Goal: Task Accomplishment & Management: Complete application form

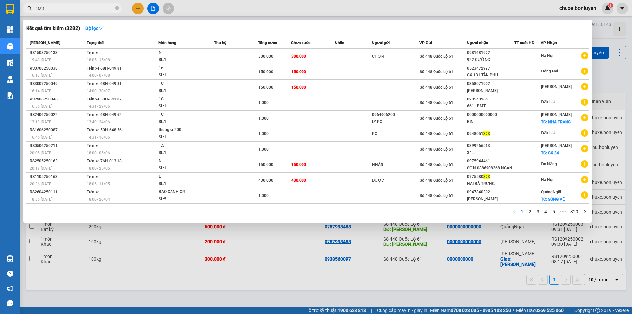
click at [0, 27] on section "Kết quả tìm kiếm ( 3282 ) Bộ lọc Mã ĐH Trạng thái Món hàng Thu hộ Tổng cước Chư…" at bounding box center [316, 157] width 632 height 314
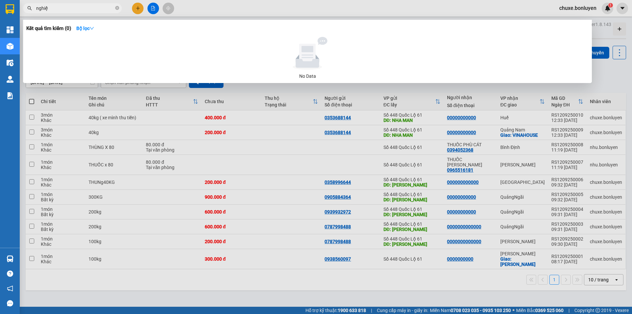
type input "nghiệp"
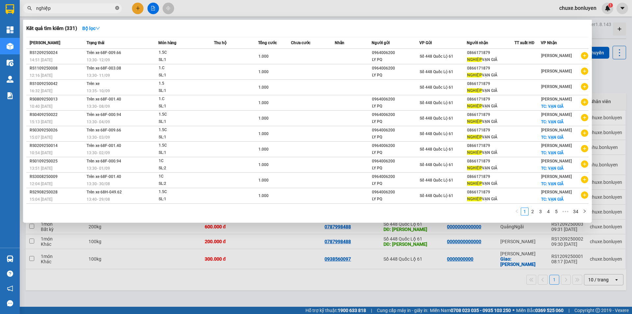
drag, startPoint x: 118, startPoint y: 9, endPoint x: 100, endPoint y: 8, distance: 17.5
click at [118, 8] on icon "close-circle" at bounding box center [117, 8] width 4 height 4
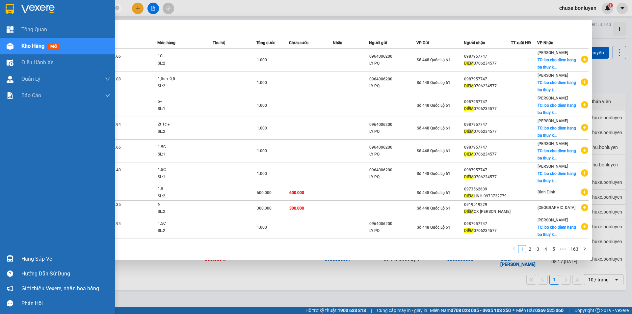
drag, startPoint x: 74, startPoint y: 8, endPoint x: 0, endPoint y: 20, distance: 74.7
click at [0, 19] on section "Kết quả tìm kiếm ( 1626 ) Bộ lọc Mã ĐH Trạng thái Món hàng Thu hộ Tổng cước Chư…" at bounding box center [316, 157] width 632 height 314
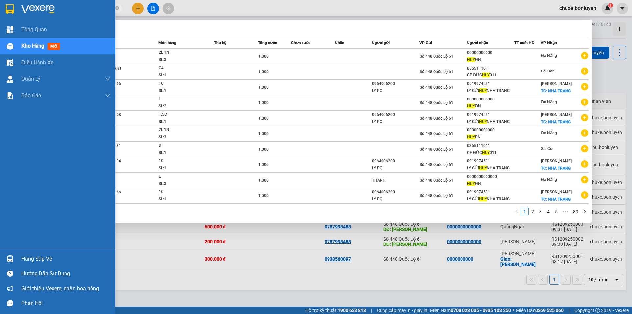
drag, startPoint x: 73, startPoint y: 10, endPoint x: 0, endPoint y: 15, distance: 73.2
click at [0, 15] on section "Kết quả tìm kiếm ( 885 ) Bộ lọc Mã ĐH Trạng thái Món hàng Thu hộ Tổng cước Chưa…" at bounding box center [316, 157] width 632 height 314
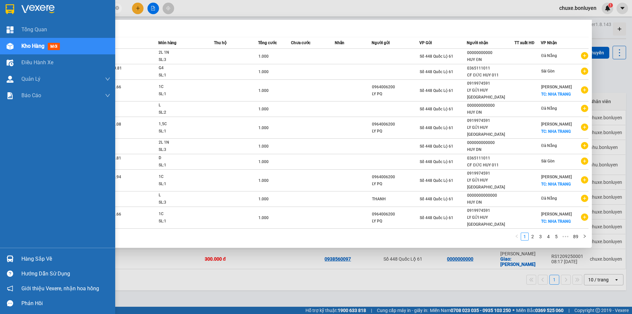
type input "cường"
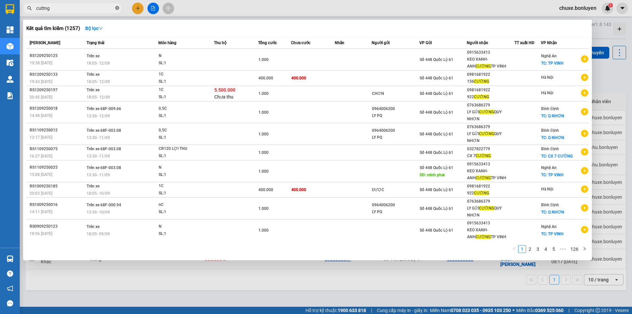
click at [116, 9] on icon "close-circle" at bounding box center [117, 8] width 4 height 4
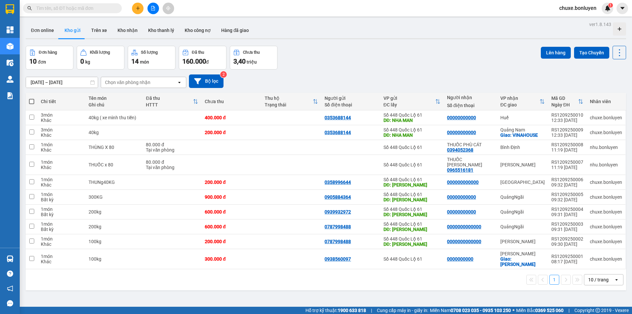
click at [67, 5] on input "text" at bounding box center [75, 8] width 78 height 7
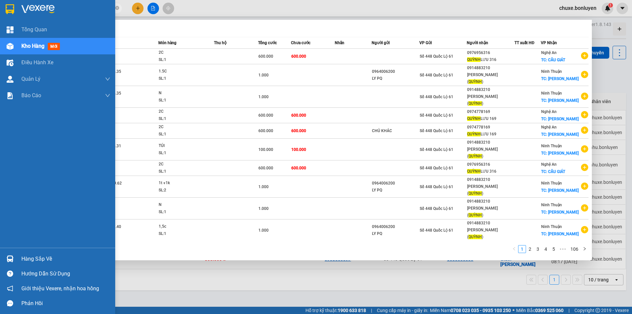
drag, startPoint x: 70, startPoint y: 8, endPoint x: 0, endPoint y: 38, distance: 76.7
click at [0, 38] on section "Kết quả tìm kiếm ( 1055 ) Bộ lọc Mã ĐH Trạng thái Món hàng Thu hộ Tổng cước Chư…" at bounding box center [316, 157] width 632 height 314
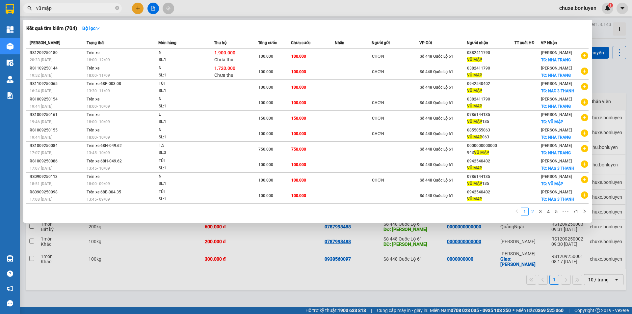
type input "vũ mập"
click at [533, 211] on link "2" at bounding box center [532, 211] width 7 height 7
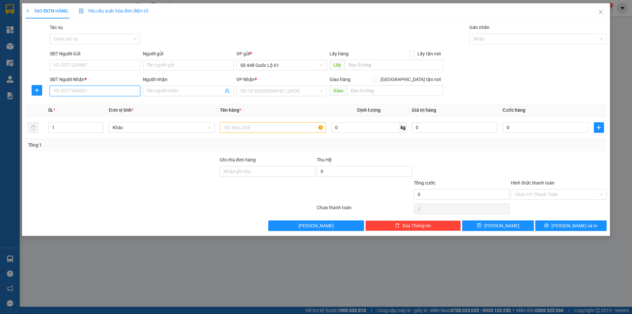
click at [94, 89] on input "SĐT Người Nhận *" at bounding box center [95, 91] width 91 height 11
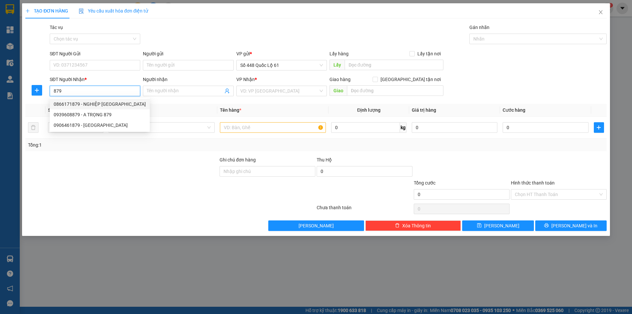
click at [91, 103] on div "0866171879 - NGHIỆP VẠN GIÃ" at bounding box center [100, 103] width 92 height 7
type input "0866171879"
type input "NGHIỆP VẠN GIÃ"
type input "1.000"
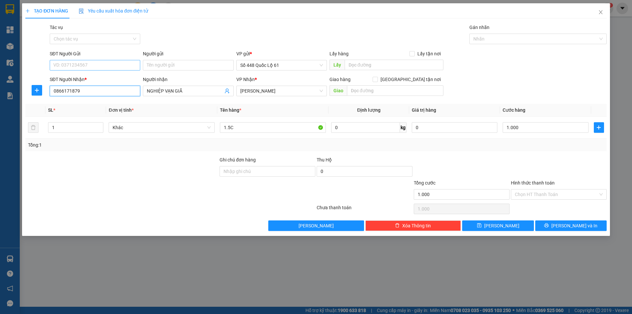
type input "0866171879"
click at [91, 64] on input "SĐT Người Gửi" at bounding box center [95, 65] width 91 height 11
click at [96, 79] on div "0964006200 - LY PQ" at bounding box center [95, 78] width 83 height 7
type input "0964006200"
type input "LY PQ"
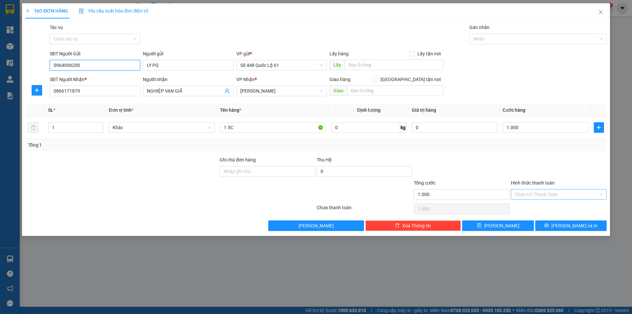
type input "0964006200"
click at [551, 193] on input "Hình thức thanh toán" at bounding box center [556, 194] width 83 height 10
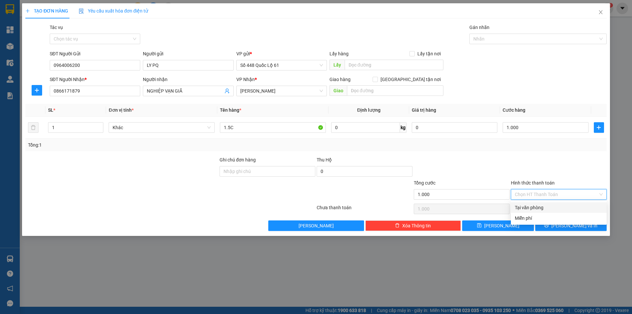
click at [551, 205] on div "Tại văn phòng" at bounding box center [559, 207] width 88 height 7
type input "0"
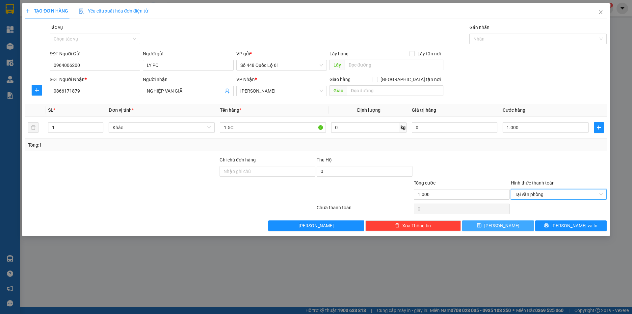
click at [509, 227] on button "Lưu" at bounding box center [497, 225] width 71 height 11
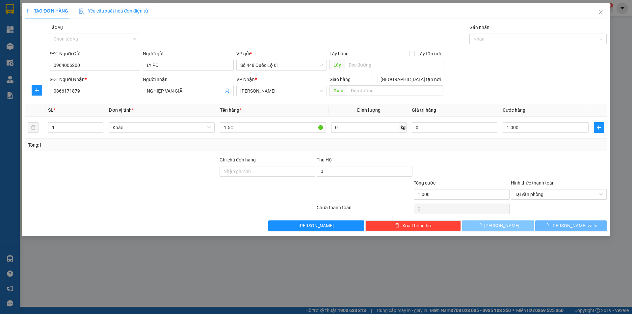
type input "0"
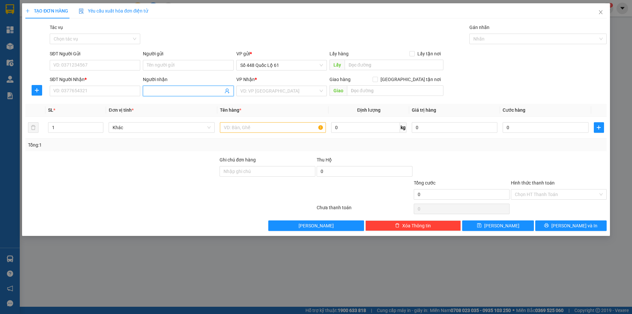
click at [177, 88] on input "Người nhận" at bounding box center [185, 90] width 76 height 7
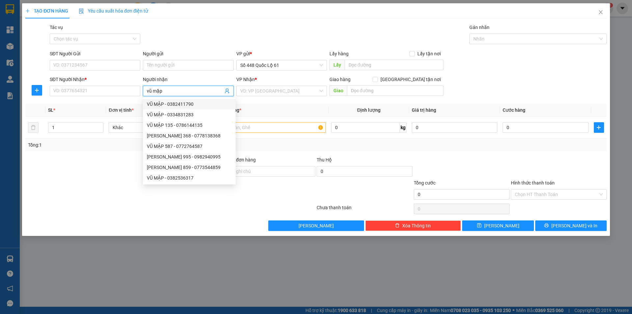
type input "vũ mập"
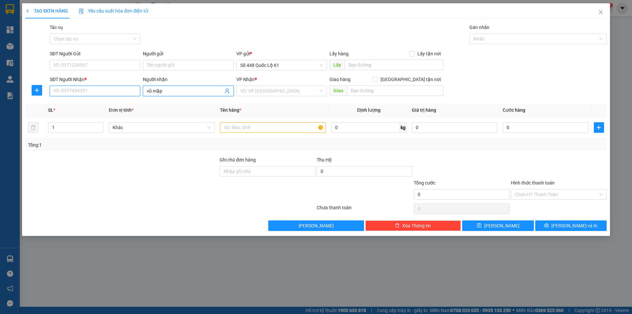
click at [85, 89] on input "SĐT Người Nhận *" at bounding box center [95, 91] width 91 height 11
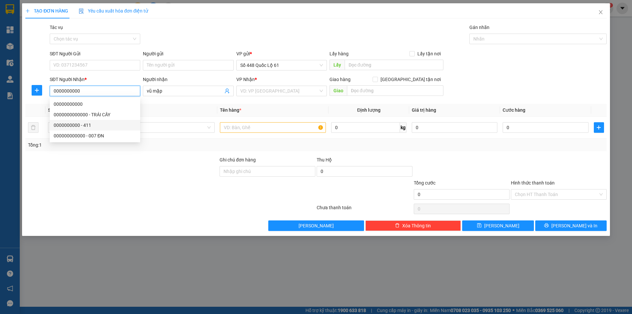
type input "0000000000"
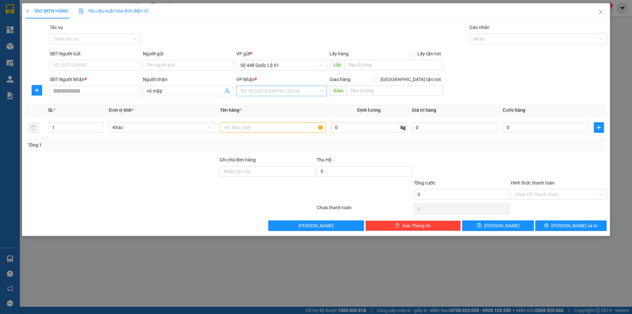
click at [299, 90] on input "search" at bounding box center [279, 91] width 78 height 10
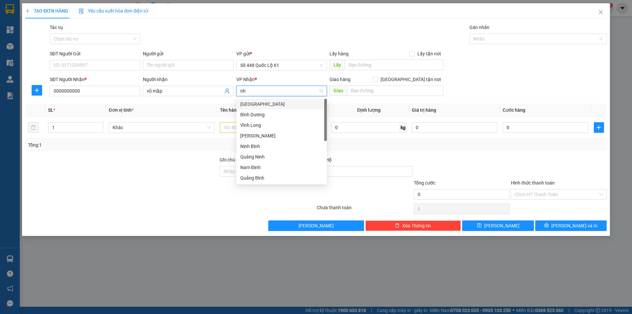
type input "n"
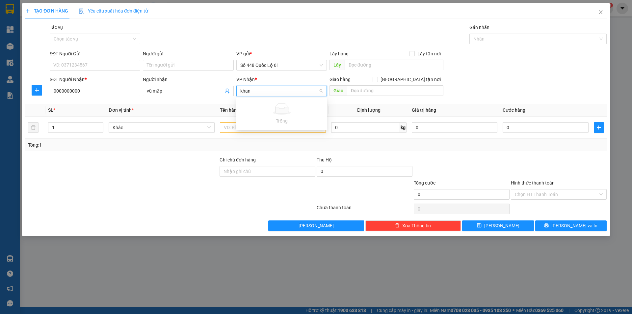
type input "kha"
click at [313, 104] on div "Khánh Hoà" at bounding box center [281, 103] width 83 height 7
click at [356, 89] on input "text" at bounding box center [395, 90] width 96 height 11
type input "nha trang"
click at [377, 80] on input "Giao tận nơi" at bounding box center [375, 79] width 5 height 5
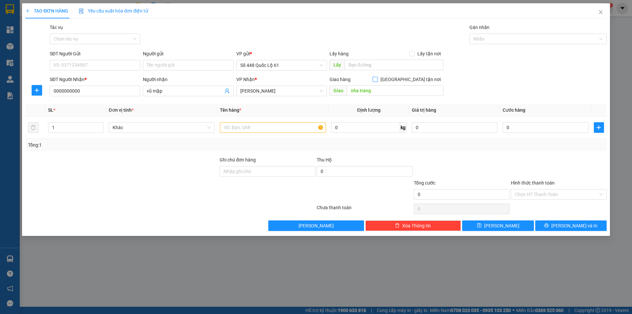
checkbox input "true"
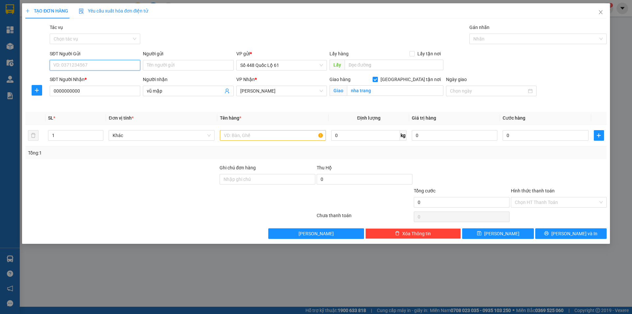
click at [60, 64] on input "SĐT Người Gửi" at bounding box center [95, 65] width 91 height 11
click at [84, 79] on div "0964006200 - LY PQ" at bounding box center [95, 78] width 83 height 7
type input "0964006200"
type input "LY PQ"
type input "1.000"
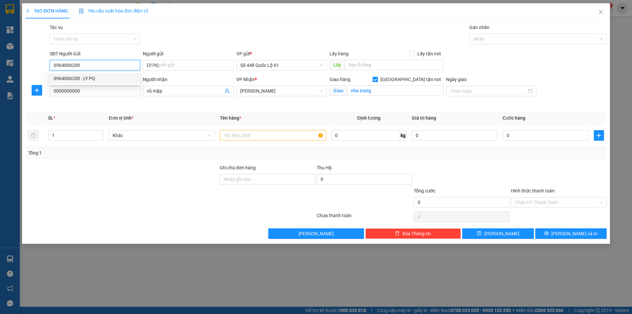
type input "1.000"
type input "0964006200"
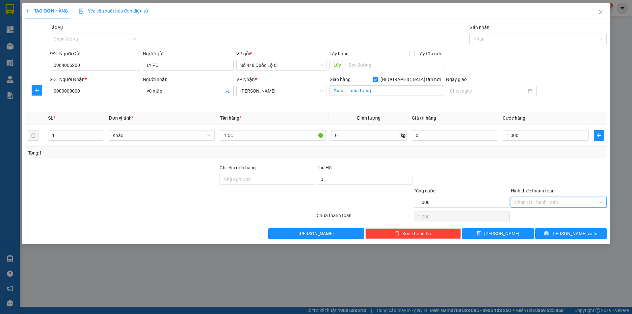
click at [540, 202] on input "Hình thức thanh toán" at bounding box center [556, 202] width 83 height 10
click at [536, 217] on div "Tại văn phòng" at bounding box center [559, 215] width 88 height 7
type input "0"
click at [515, 232] on button "Lưu" at bounding box center [497, 233] width 71 height 11
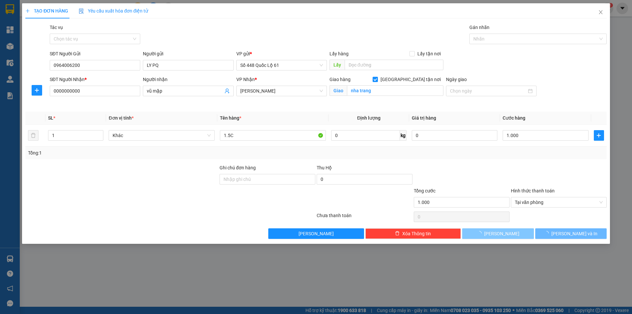
checkbox input "false"
type input "0"
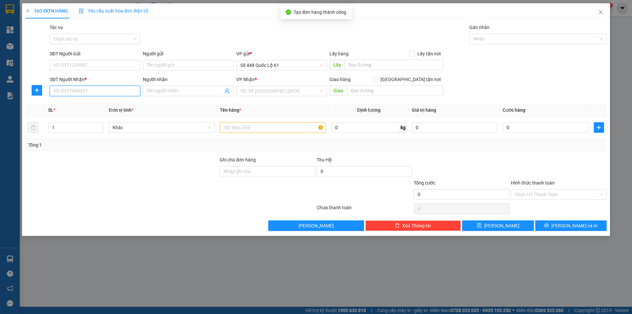
click at [76, 87] on input "SĐT Người Nhận *" at bounding box center [95, 91] width 91 height 11
click at [92, 101] on div "0987957747 - DIỄM 0706234577" at bounding box center [95, 103] width 83 height 7
type input "0987957747"
type input "DIỄM 0706234577"
checkbox input "true"
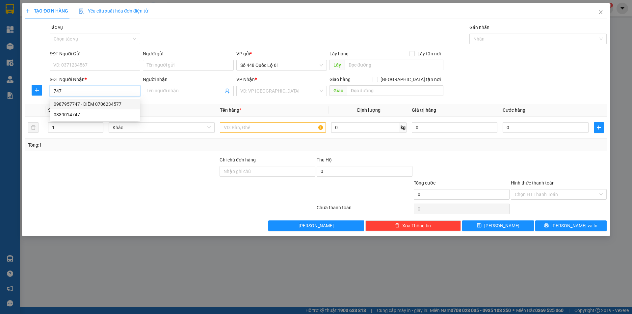
type input "bo cho diem hang ba thuy ko bo vu map"
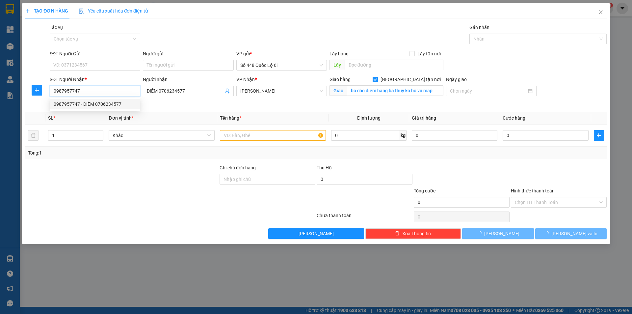
type input "1.000"
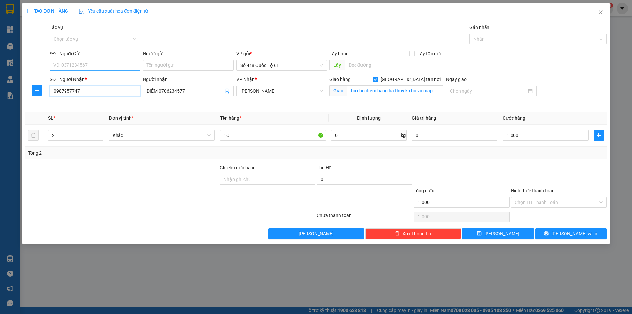
type input "0987957747"
click at [98, 66] on input "SĐT Người Gửi" at bounding box center [95, 65] width 91 height 11
click at [94, 77] on div "0964006200 - LY PQ" at bounding box center [95, 78] width 83 height 7
type input "0964006200"
type input "LY PQ"
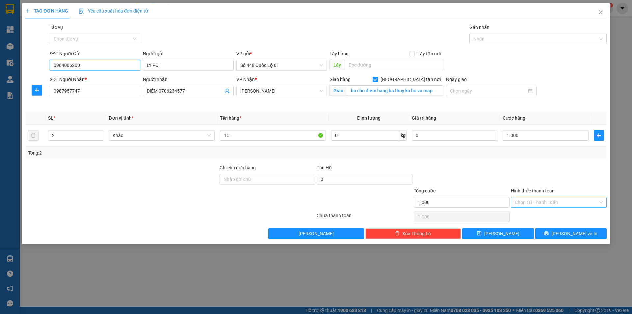
type input "0964006200"
click at [532, 203] on input "Hình thức thanh toán" at bounding box center [556, 202] width 83 height 10
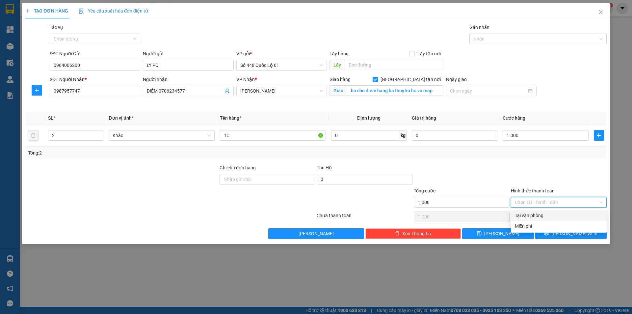
click at [530, 214] on div "Tại văn phòng" at bounding box center [559, 215] width 88 height 7
type input "0"
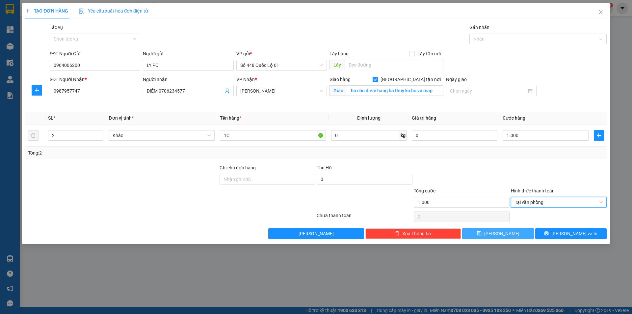
click at [505, 231] on span "Lưu" at bounding box center [501, 233] width 35 height 7
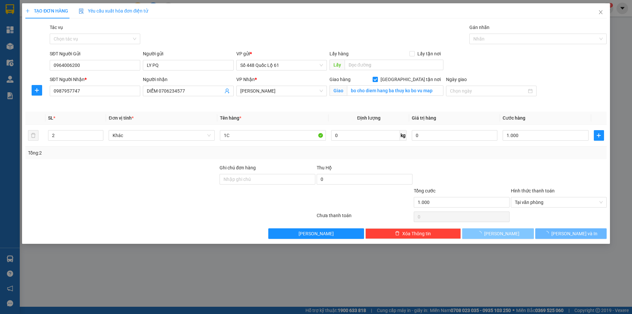
checkbox input "false"
type input "0"
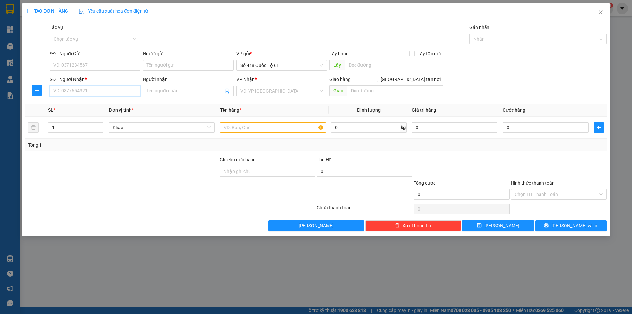
click at [86, 90] on input "SĐT Người Nhận *" at bounding box center [95, 91] width 91 height 11
click at [90, 106] on div "0919974591 - LY GỬI HUY NHA TRANG" at bounding box center [103, 103] width 99 height 7
type input "0919974591"
type input "LY GỬI HUY NHA TRANG"
checkbox input "true"
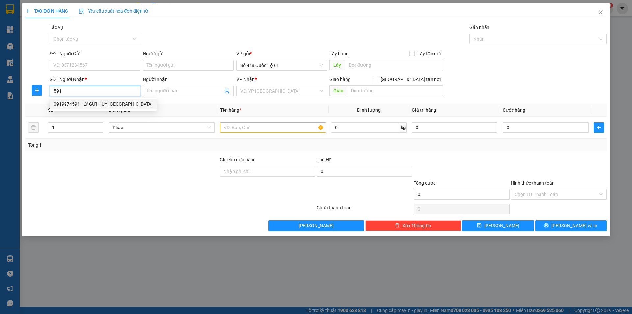
type input "NHA TRANG"
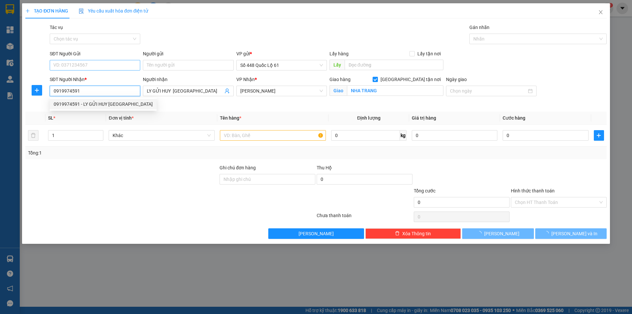
type input "1.000"
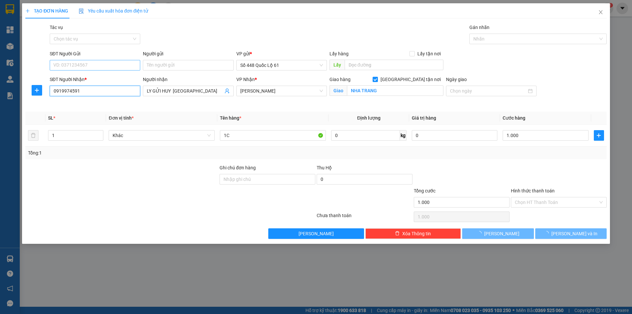
type input "0919974591"
click at [96, 68] on input "SĐT Người Gửi" at bounding box center [95, 65] width 91 height 11
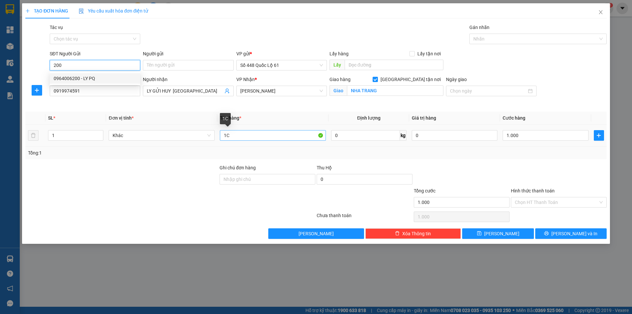
type input "200"
click at [244, 136] on input "1C" at bounding box center [273, 135] width 106 height 11
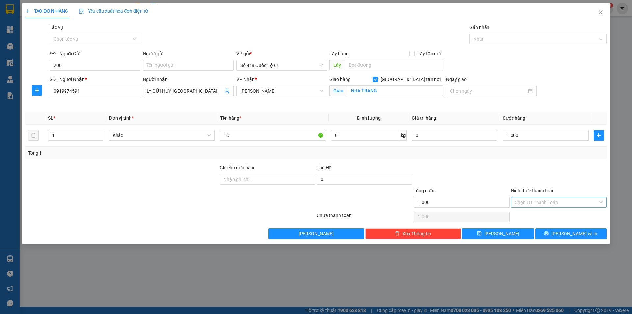
click at [541, 198] on input "Hình thức thanh toán" at bounding box center [556, 202] width 83 height 10
click at [534, 211] on div "Tại văn phòng" at bounding box center [559, 215] width 96 height 11
type input "0"
click at [505, 232] on span "Lưu" at bounding box center [501, 233] width 35 height 7
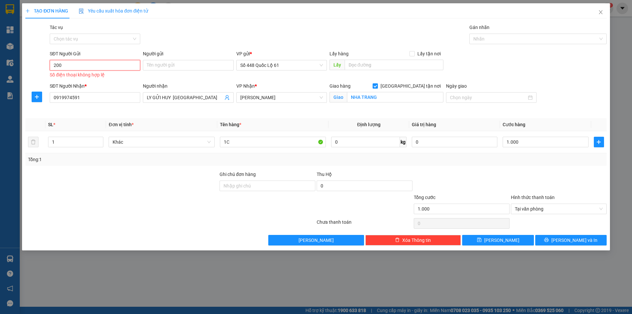
click at [97, 66] on input "200" at bounding box center [95, 65] width 91 height 11
click at [91, 79] on div "0964006200 - LY PQ" at bounding box center [95, 78] width 83 height 7
type input "0964006200"
type input "LY PQ"
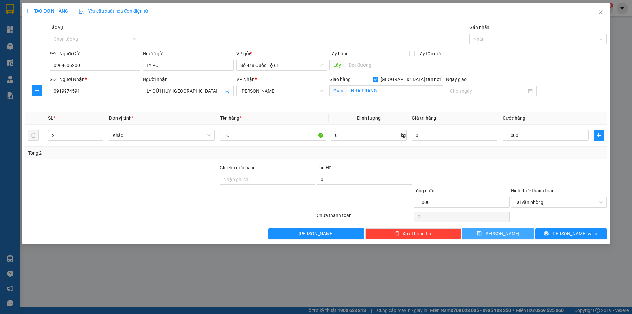
click at [502, 235] on span "Lưu" at bounding box center [501, 233] width 35 height 7
checkbox input "false"
type input "0"
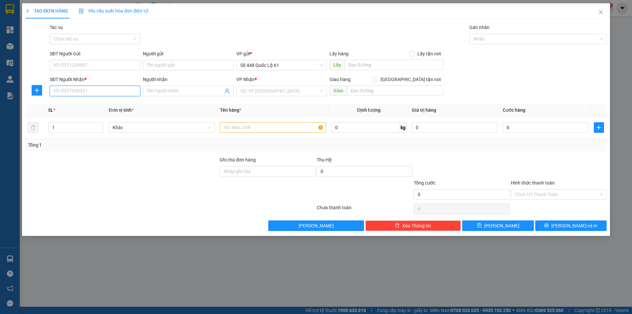
click at [114, 89] on input "SĐT Người Nhận *" at bounding box center [95, 91] width 91 height 11
click at [99, 106] on div "0763686379 - LY GỬI CƯỜNG QUY NHƠN" at bounding box center [98, 103] width 88 height 7
type input "0763686379"
type input "LY GỬI CƯỜNG QUY NHƠN"
checkbox input "true"
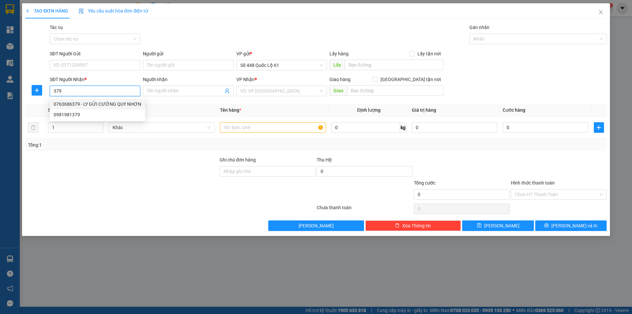
type input "Q NHƠN"
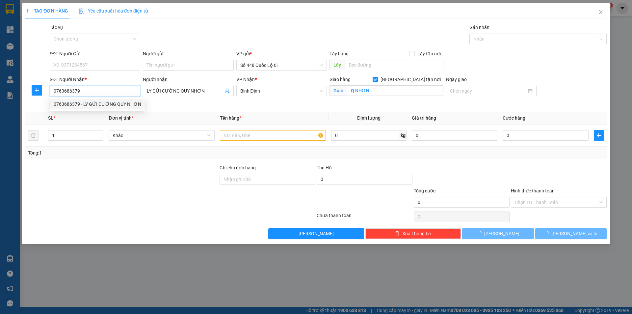
type input "1.000"
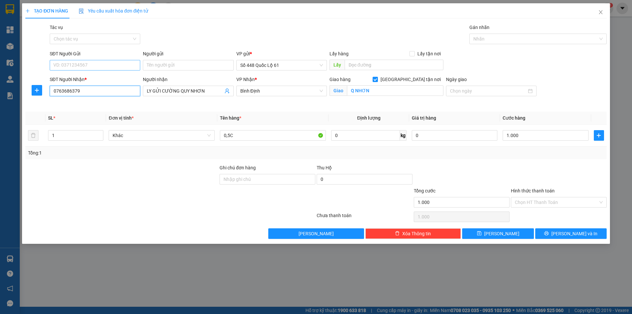
type input "0763686379"
click at [97, 67] on input "SĐT Người Gửi" at bounding box center [95, 65] width 91 height 11
click at [96, 74] on div "0964006200 - LY PQ" at bounding box center [95, 78] width 91 height 11
type input "0964006200"
type input "LY PQ"
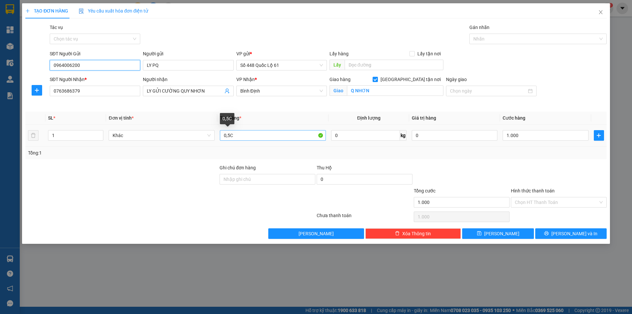
type input "0964006200"
drag, startPoint x: 239, startPoint y: 135, endPoint x: 166, endPoint y: 135, distance: 72.4
click at [166, 135] on tr "1 Khác 0,5C 0 kg 0 1.000" at bounding box center [315, 135] width 581 height 22
type input "1c"
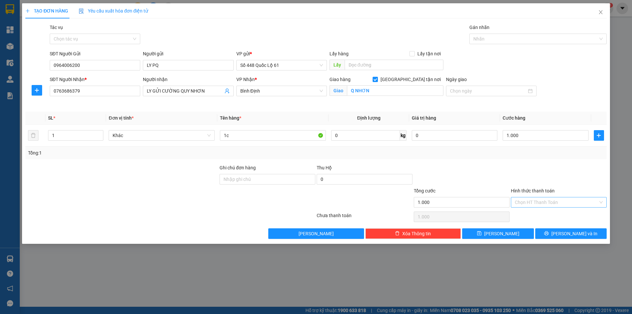
click at [527, 202] on input "Hình thức thanh toán" at bounding box center [556, 202] width 83 height 10
click at [526, 215] on div "Tại văn phòng" at bounding box center [559, 215] width 88 height 7
type input "0"
click at [522, 236] on button "Lưu" at bounding box center [497, 233] width 71 height 11
checkbox input "false"
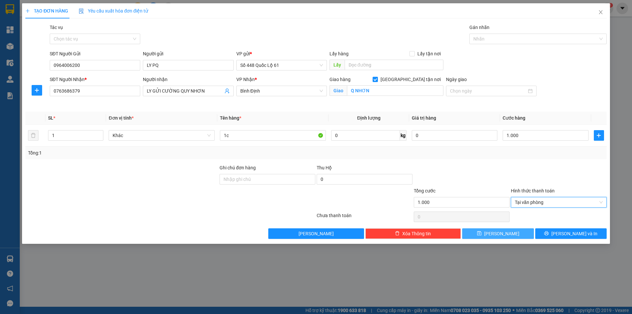
type input "0"
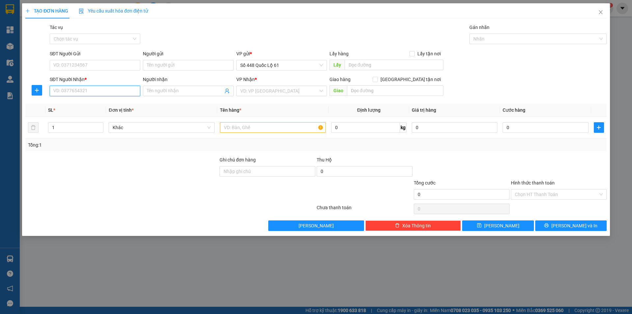
click at [75, 95] on input "SĐT Người Nhận *" at bounding box center [95, 91] width 91 height 11
click at [92, 106] on div "0914883210 - PHAN RANG (QUỲNH)" at bounding box center [96, 103] width 85 height 7
type input "0914883210"
type input "PHAN RANG (QUỲNH)"
checkbox input "true"
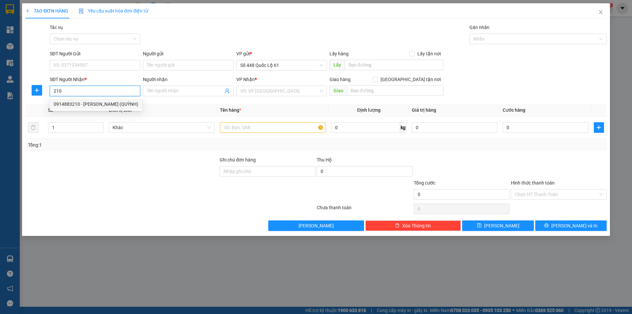
type input "PHAN RANG"
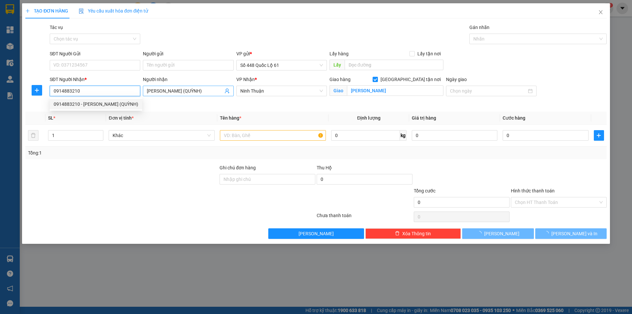
type input "1.000"
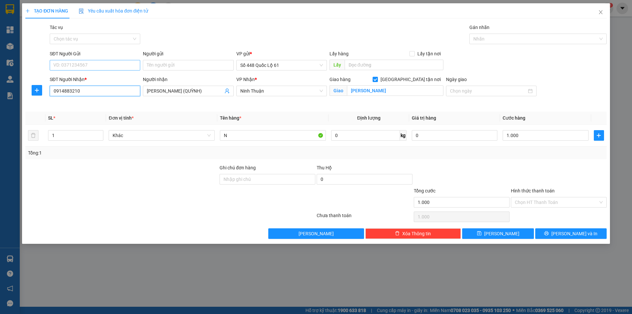
type input "0914883210"
click at [79, 65] on input "SĐT Người Gửi" at bounding box center [95, 65] width 91 height 11
click at [83, 77] on div "0964006200 - LY PQ" at bounding box center [95, 78] width 83 height 7
type input "0964006200"
type input "LY PQ"
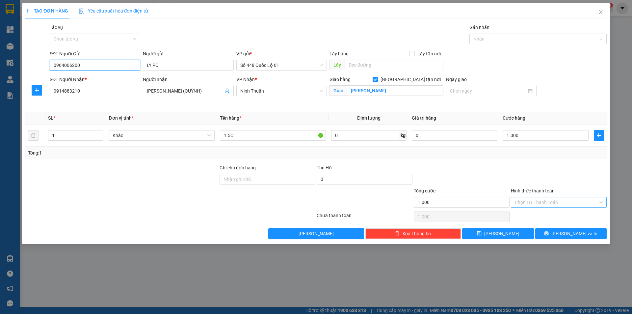
type input "0964006200"
click at [541, 205] on input "Hình thức thanh toán" at bounding box center [556, 202] width 83 height 10
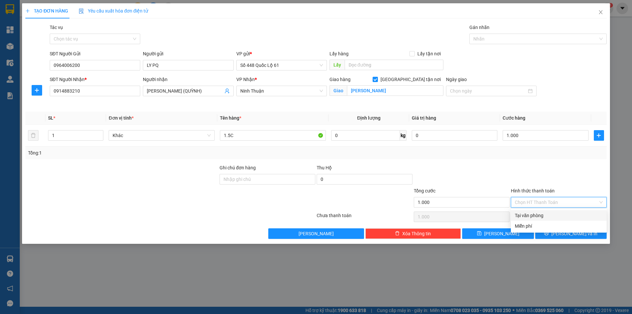
click at [535, 216] on div "Tại văn phòng" at bounding box center [559, 215] width 88 height 7
type input "0"
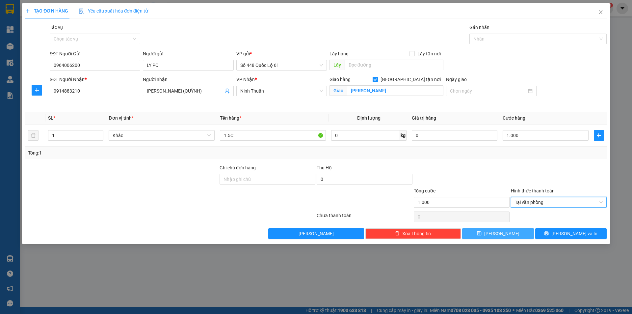
click at [503, 232] on span "Lưu" at bounding box center [501, 233] width 35 height 7
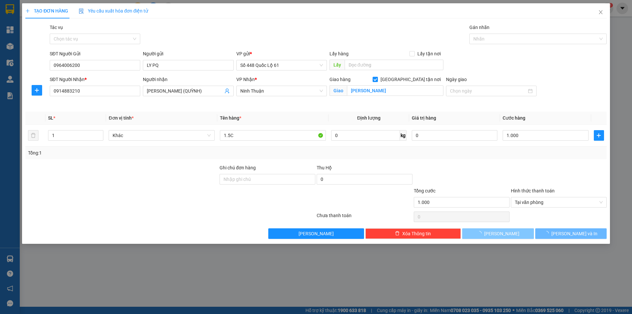
checkbox input "false"
type input "0"
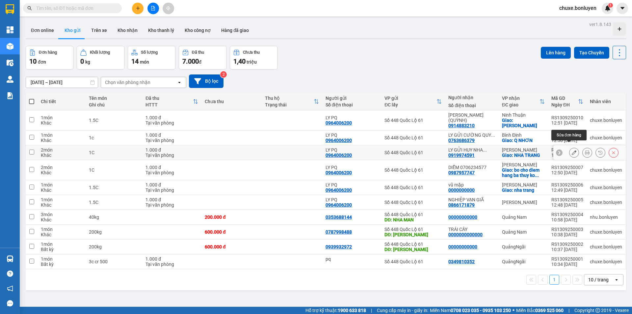
click at [572, 150] on icon at bounding box center [574, 152] width 5 height 5
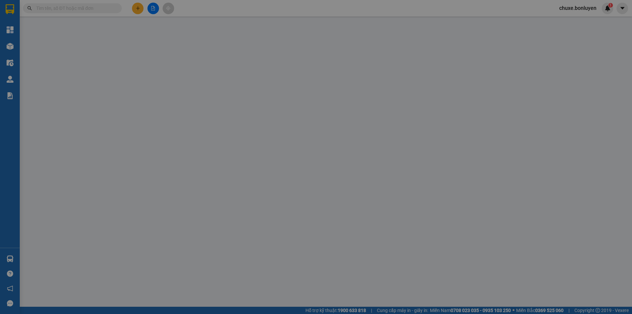
type input "0964006200"
type input "LY PQ"
type input "0919974591"
type input "LY GỬI HUY [GEOGRAPHIC_DATA]"
checkbox input "true"
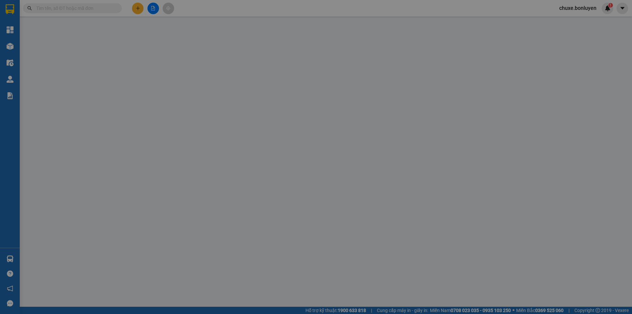
type input "NHA TRANG"
type input "1.000"
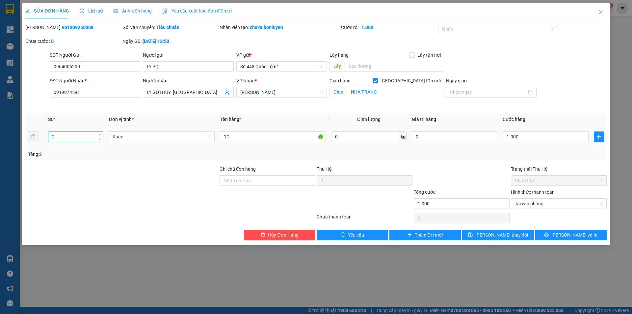
click at [62, 138] on input "2" at bounding box center [75, 137] width 55 height 10
type input "1"
click at [513, 234] on span "Lưu thay đổi" at bounding box center [501, 234] width 53 height 7
